Goal: Information Seeking & Learning: Learn about a topic

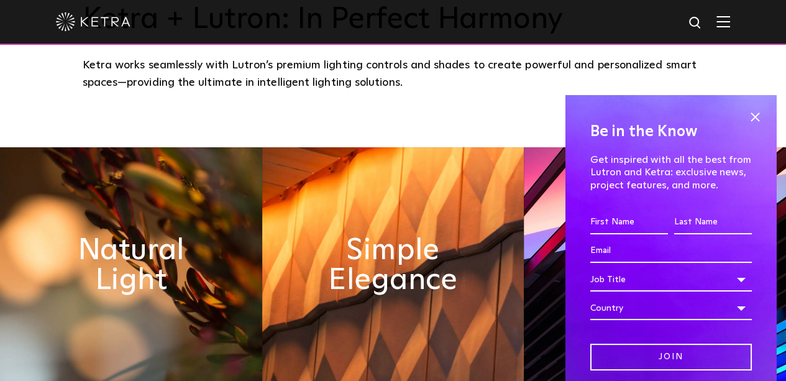
scroll to position [622, 0]
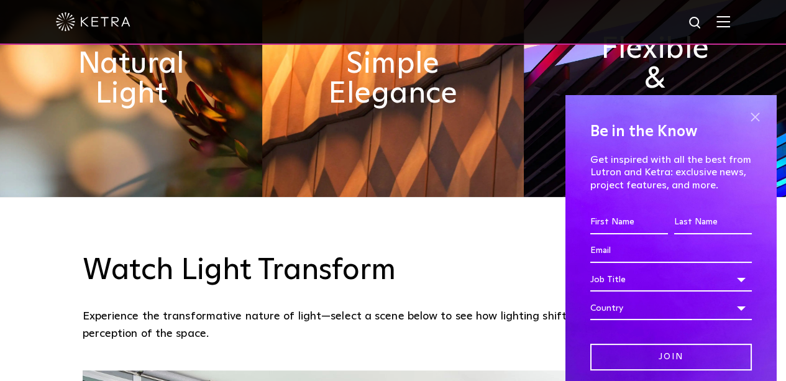
click at [748, 116] on span at bounding box center [755, 117] width 19 height 19
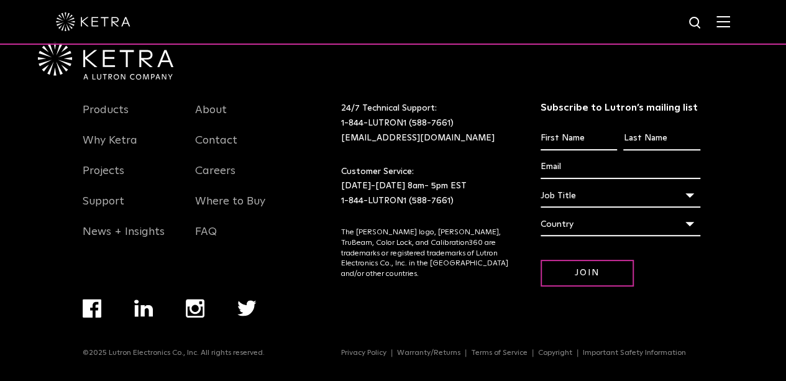
scroll to position [2613, 0]
click at [729, 19] on img at bounding box center [724, 22] width 14 height 12
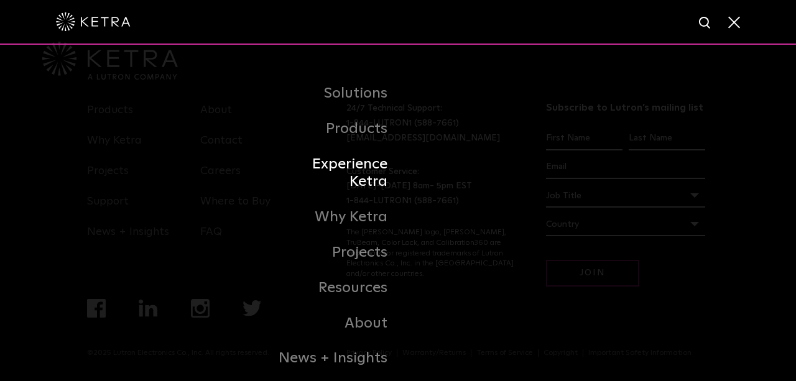
click at [353, 170] on link "Experience Ketra" at bounding box center [333, 173] width 127 height 53
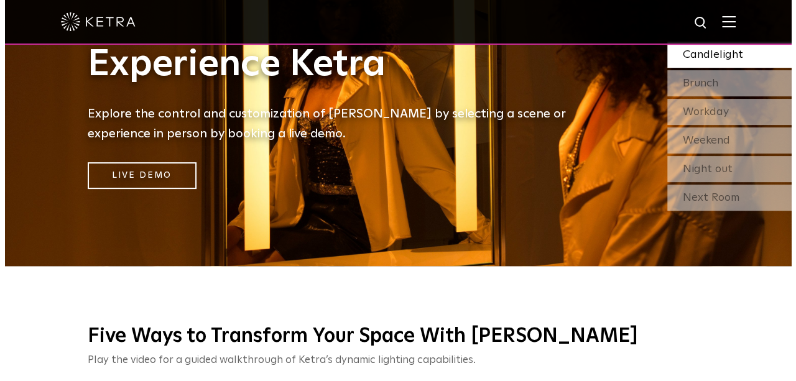
scroll to position [62, 0]
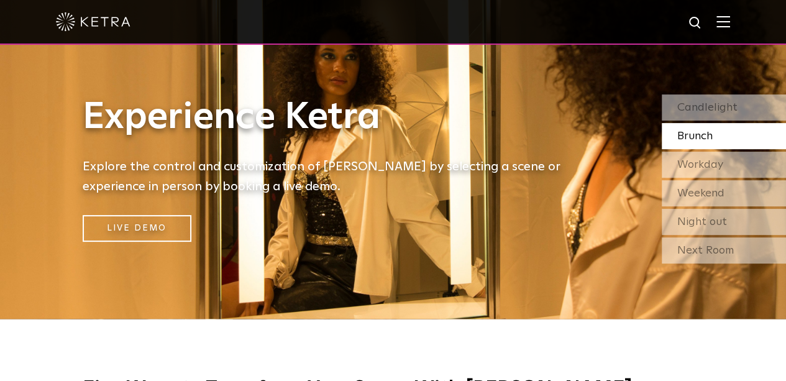
click at [729, 16] on div at bounding box center [393, 22] width 674 height 44
click at [730, 24] on img at bounding box center [724, 22] width 14 height 12
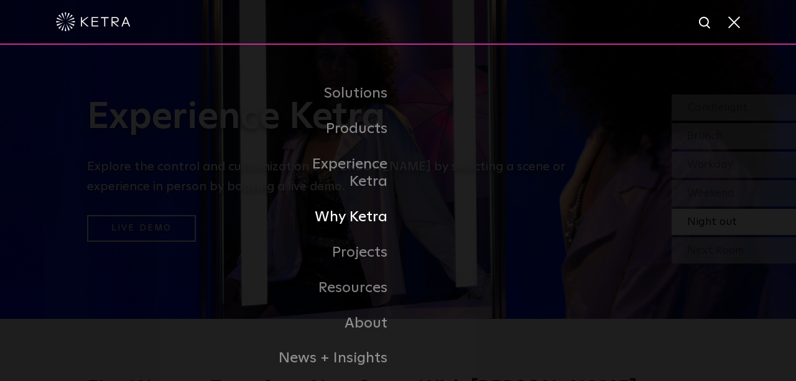
click at [364, 202] on link "Why Ketra" at bounding box center [333, 217] width 127 height 35
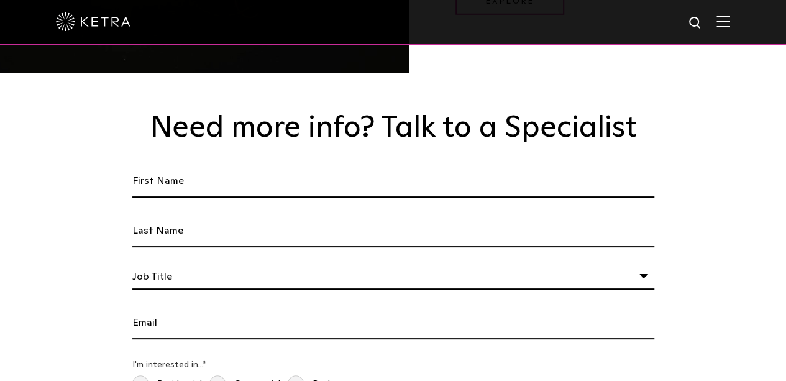
scroll to position [1803, 0]
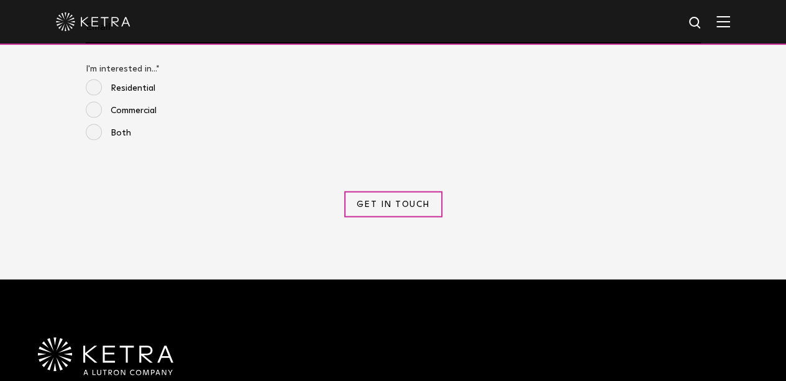
scroll to position [1430, 0]
